Goal: Navigation & Orientation: Find specific page/section

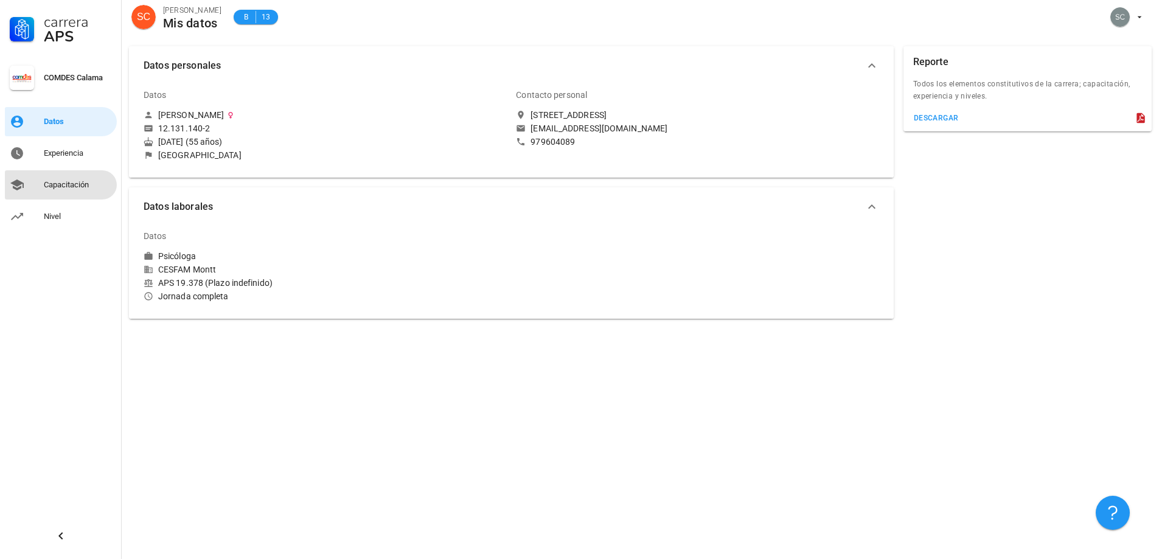
click at [67, 179] on div "Capacitación" at bounding box center [78, 184] width 68 height 19
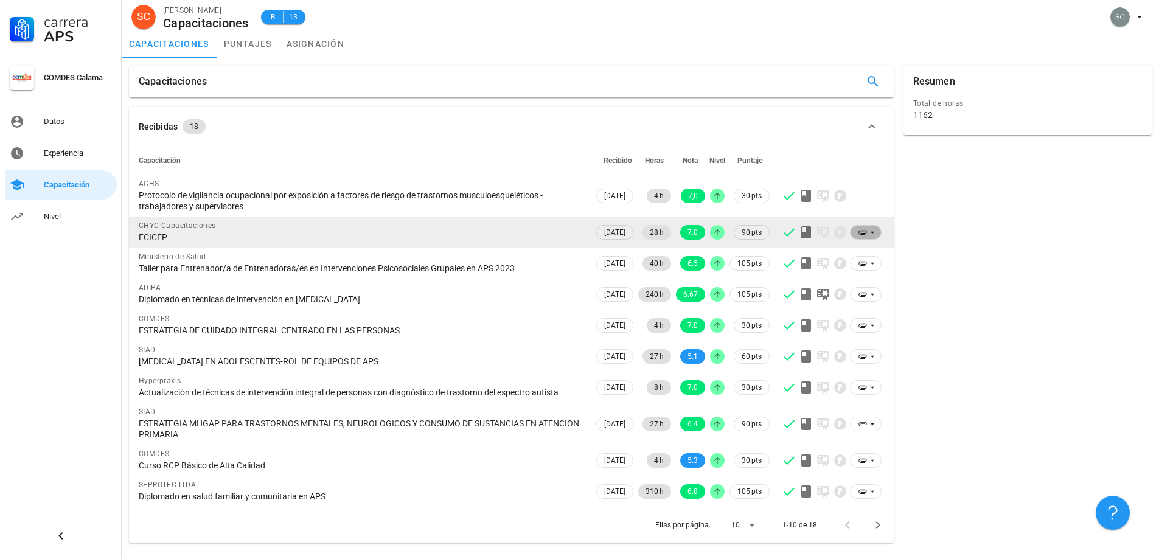
click at [873, 227] on span at bounding box center [866, 232] width 16 height 13
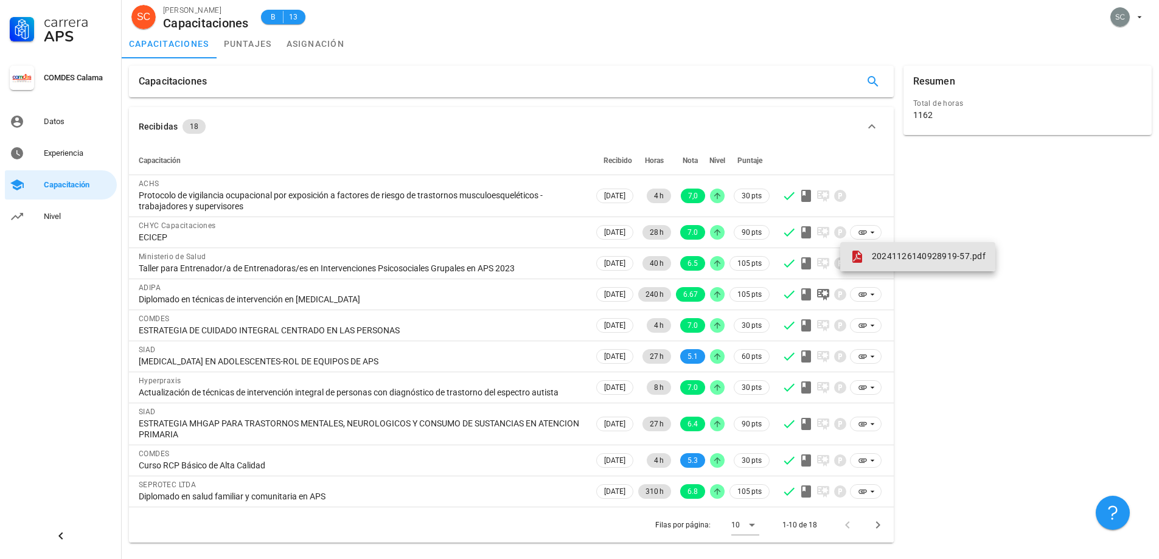
click at [874, 251] on span "20241126140928919-57.pdf" at bounding box center [929, 256] width 114 height 10
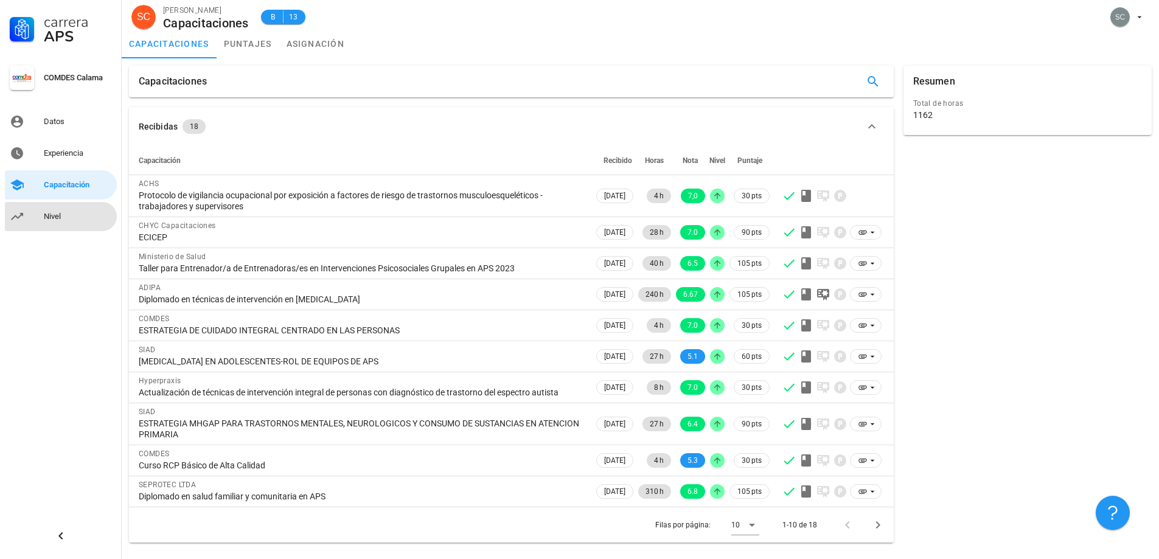
click at [61, 216] on div "Nivel" at bounding box center [78, 217] width 68 height 10
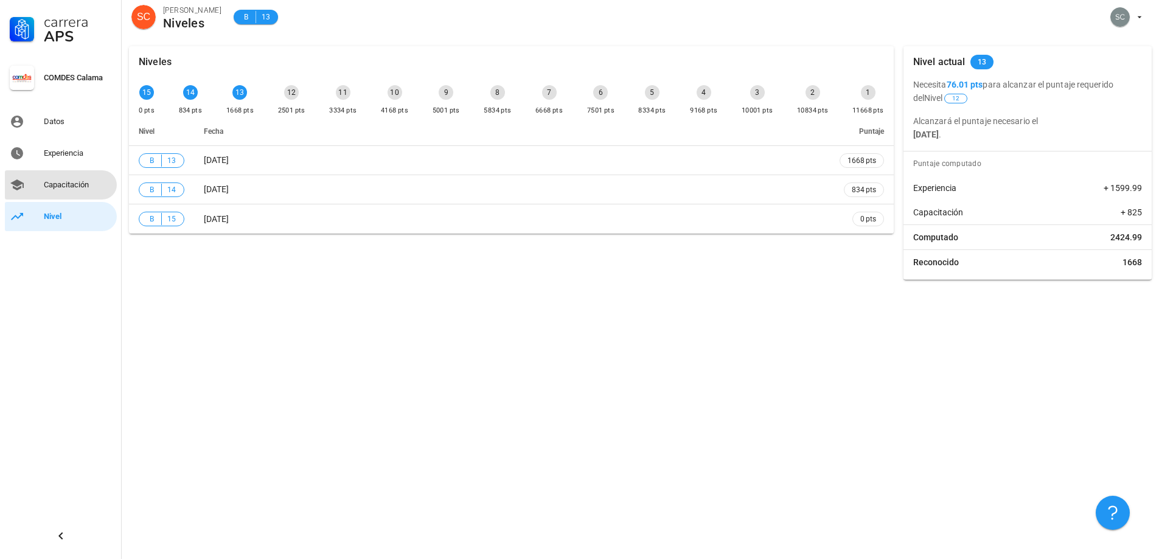
click at [69, 183] on div "Capacitación" at bounding box center [78, 185] width 68 height 10
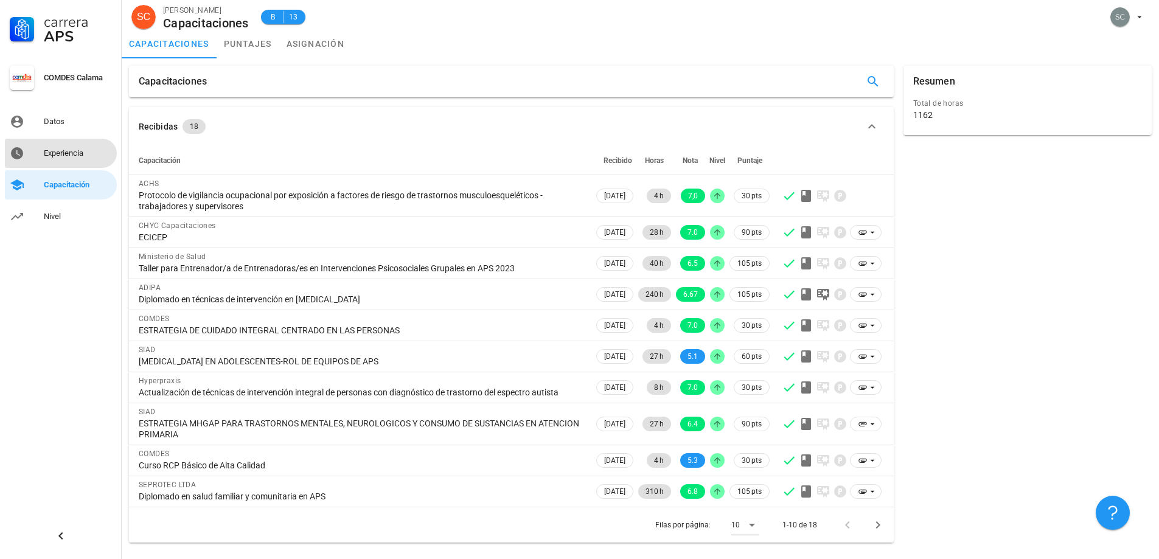
click at [63, 145] on div "Experiencia" at bounding box center [78, 153] width 68 height 19
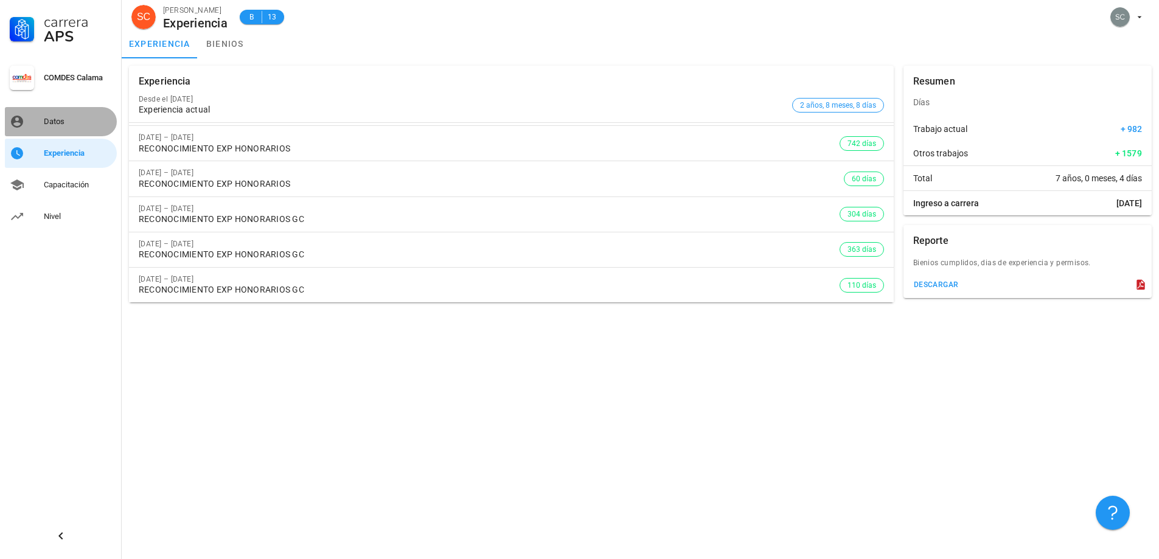
click at [57, 116] on div "Datos" at bounding box center [78, 121] width 68 height 19
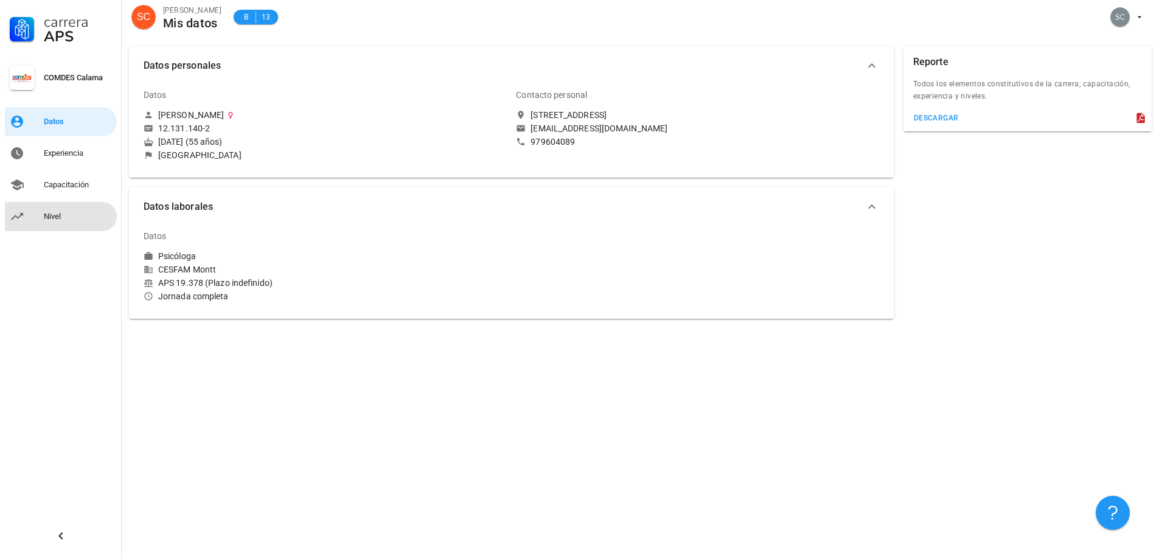
click at [71, 215] on div "Nivel" at bounding box center [78, 217] width 68 height 10
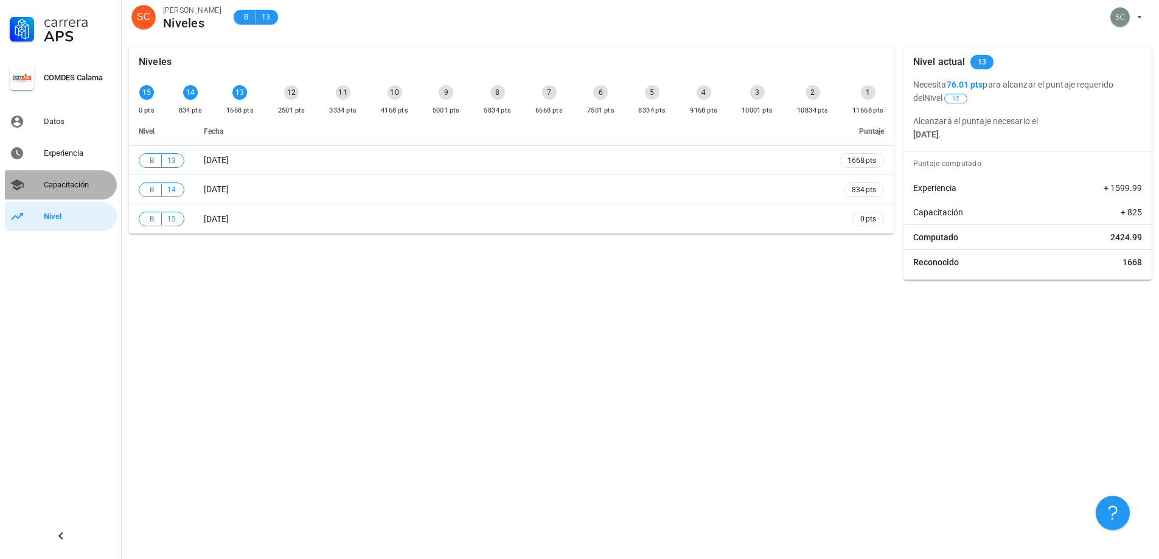
click at [66, 179] on div "Capacitación" at bounding box center [78, 184] width 68 height 19
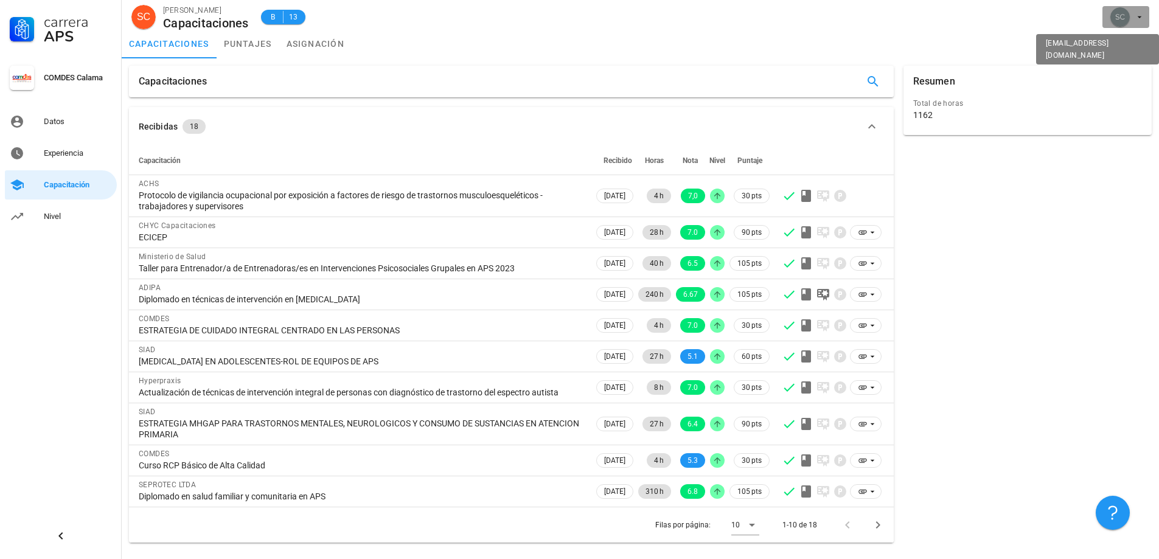
click at [1141, 14] on icon "button" at bounding box center [1140, 17] width 10 height 10
click at [1137, 40] on div "Salir" at bounding box center [1132, 47] width 19 height 24
